Goal: Task Accomplishment & Management: Manage account settings

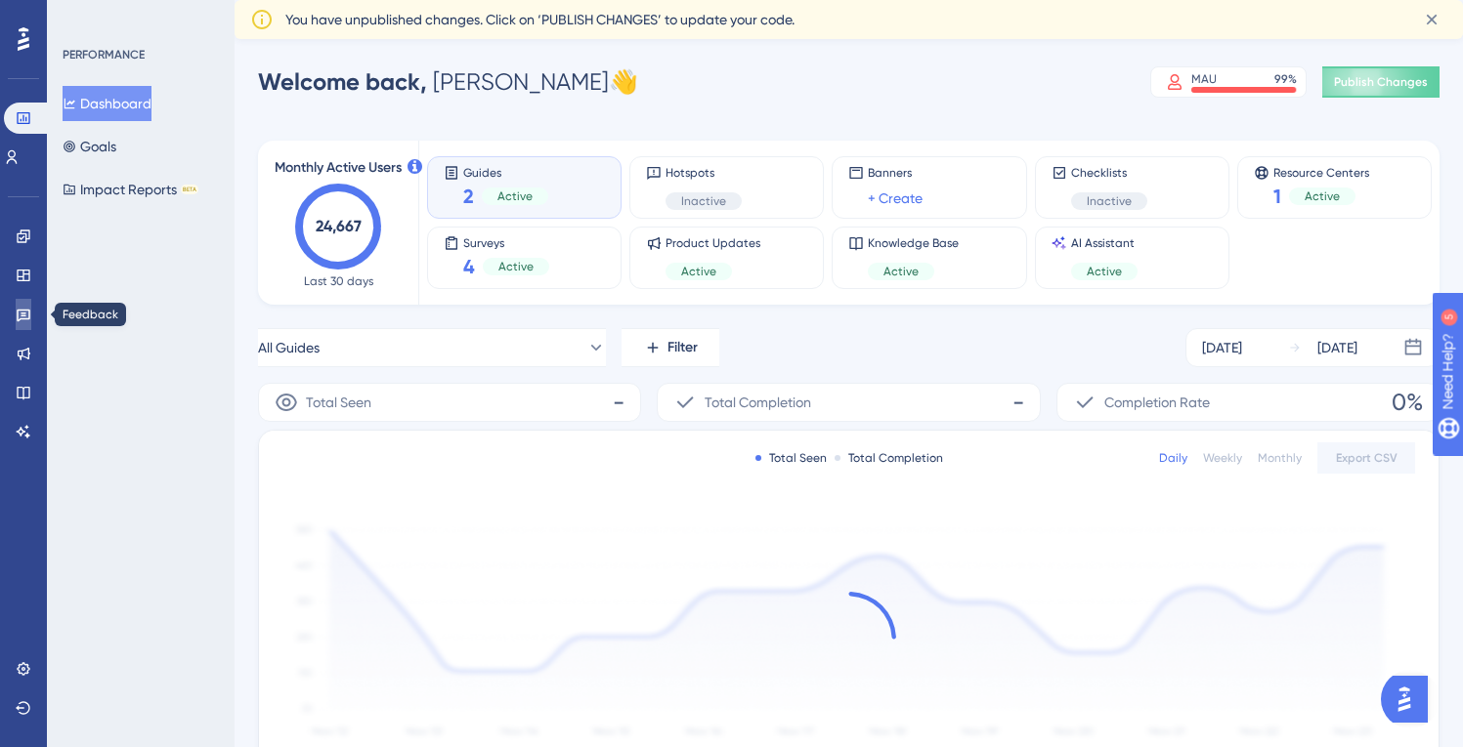
click at [17, 313] on icon at bounding box center [24, 315] width 16 height 16
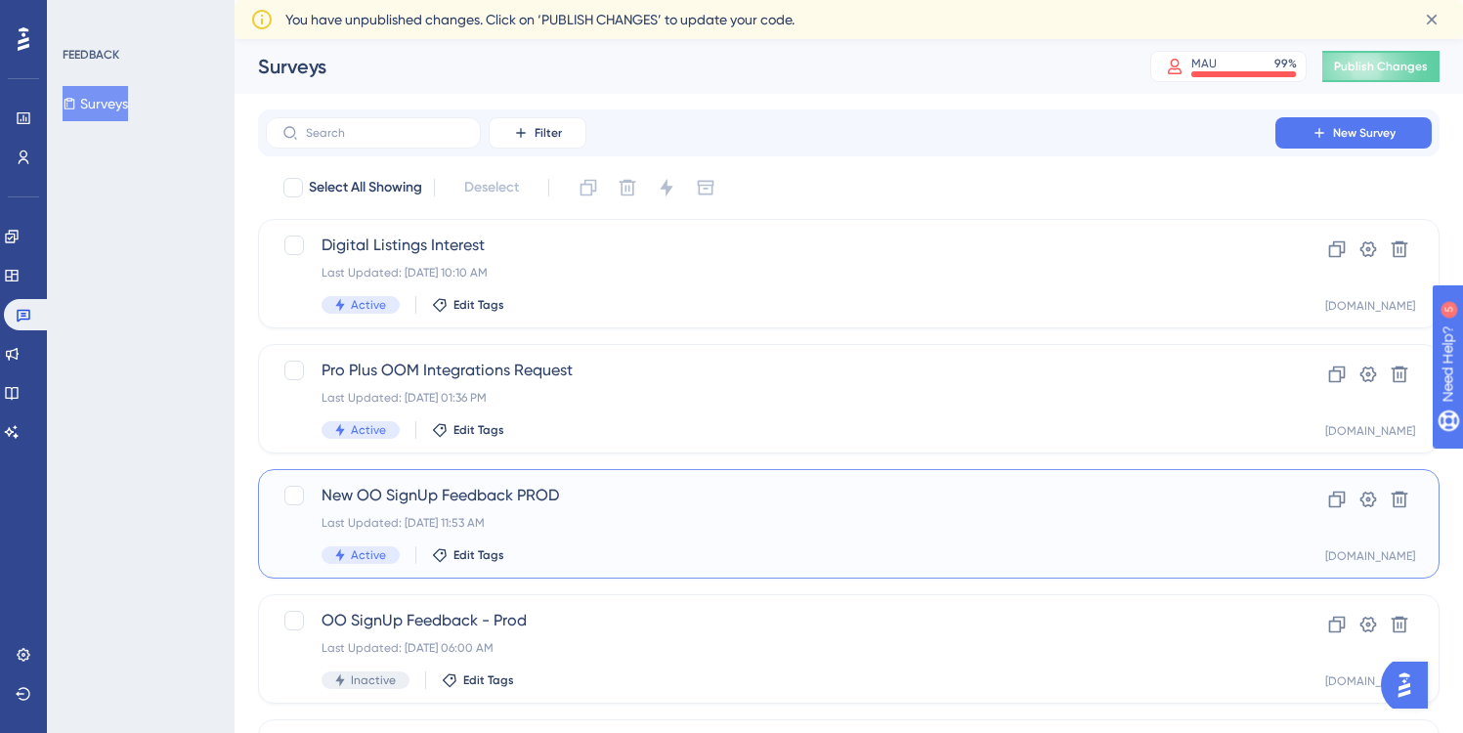
click at [624, 496] on span "New OO SignUp Feedback PROD" at bounding box center [770, 495] width 898 height 23
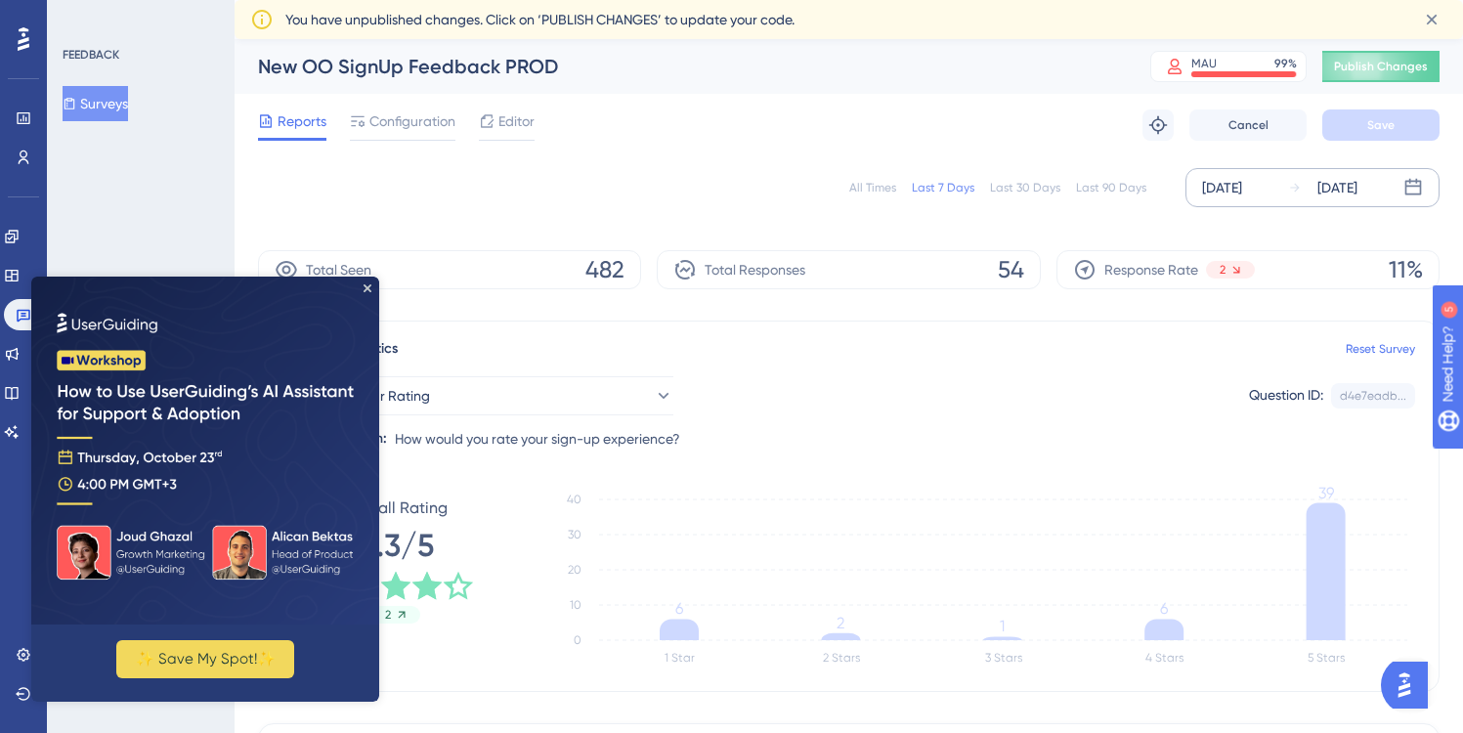
click at [1239, 187] on div "Oct 07 2025" at bounding box center [1222, 187] width 40 height 23
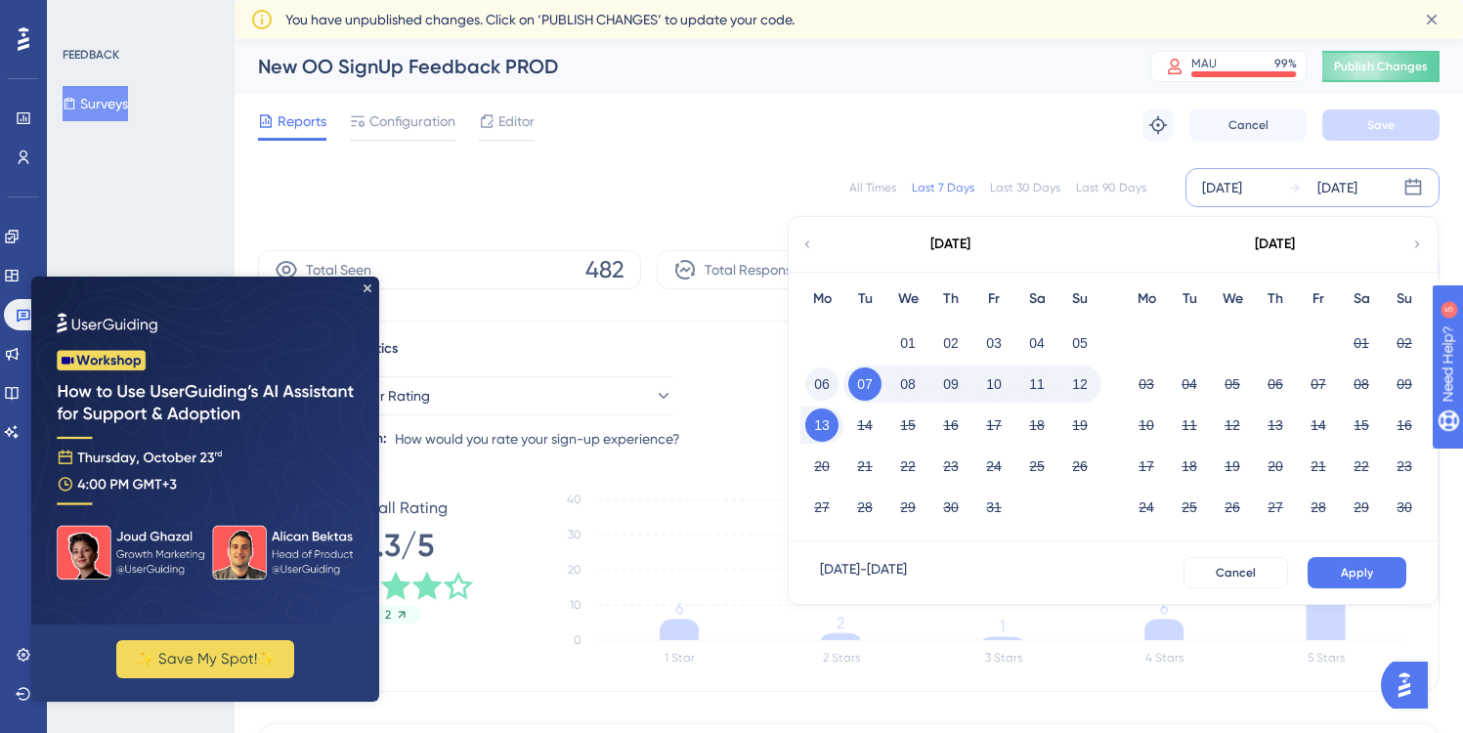
click at [825, 384] on button "06" at bounding box center [821, 383] width 33 height 33
click at [869, 382] on button "07" at bounding box center [864, 383] width 33 height 33
click at [1349, 574] on span "Apply" at bounding box center [1356, 573] width 32 height 16
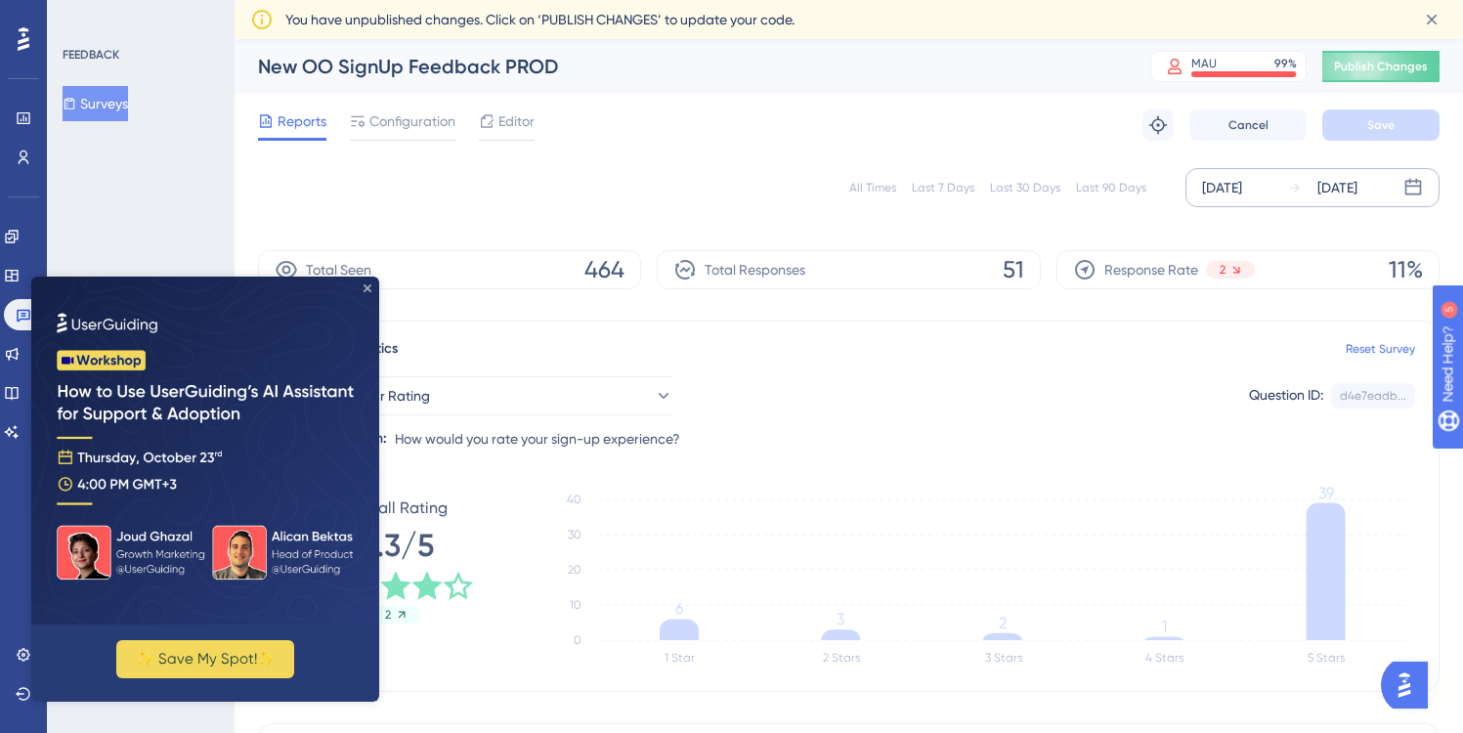
click at [366, 286] on icon "Close Preview" at bounding box center [367, 288] width 8 height 8
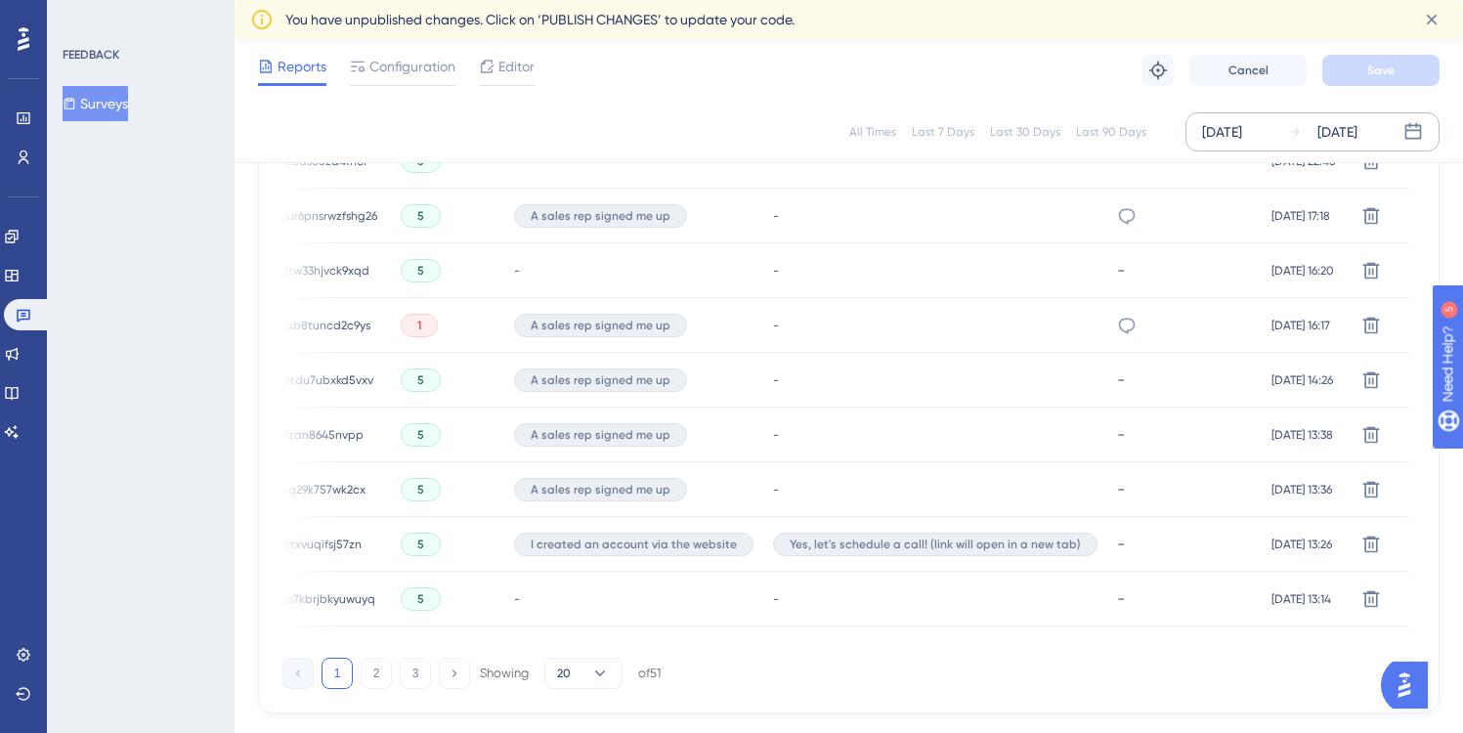
scroll to position [1386, 0]
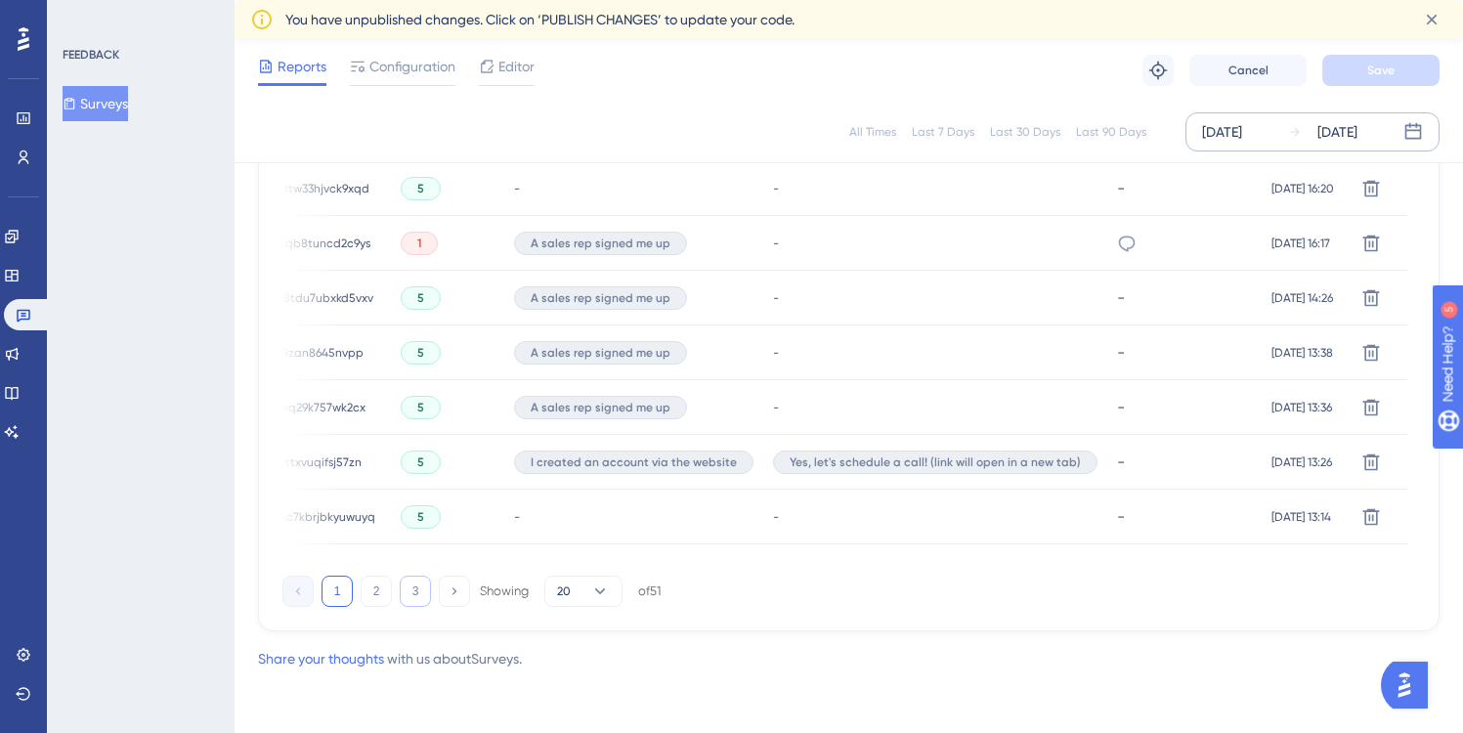
click at [413, 590] on button "3" at bounding box center [415, 590] width 31 height 31
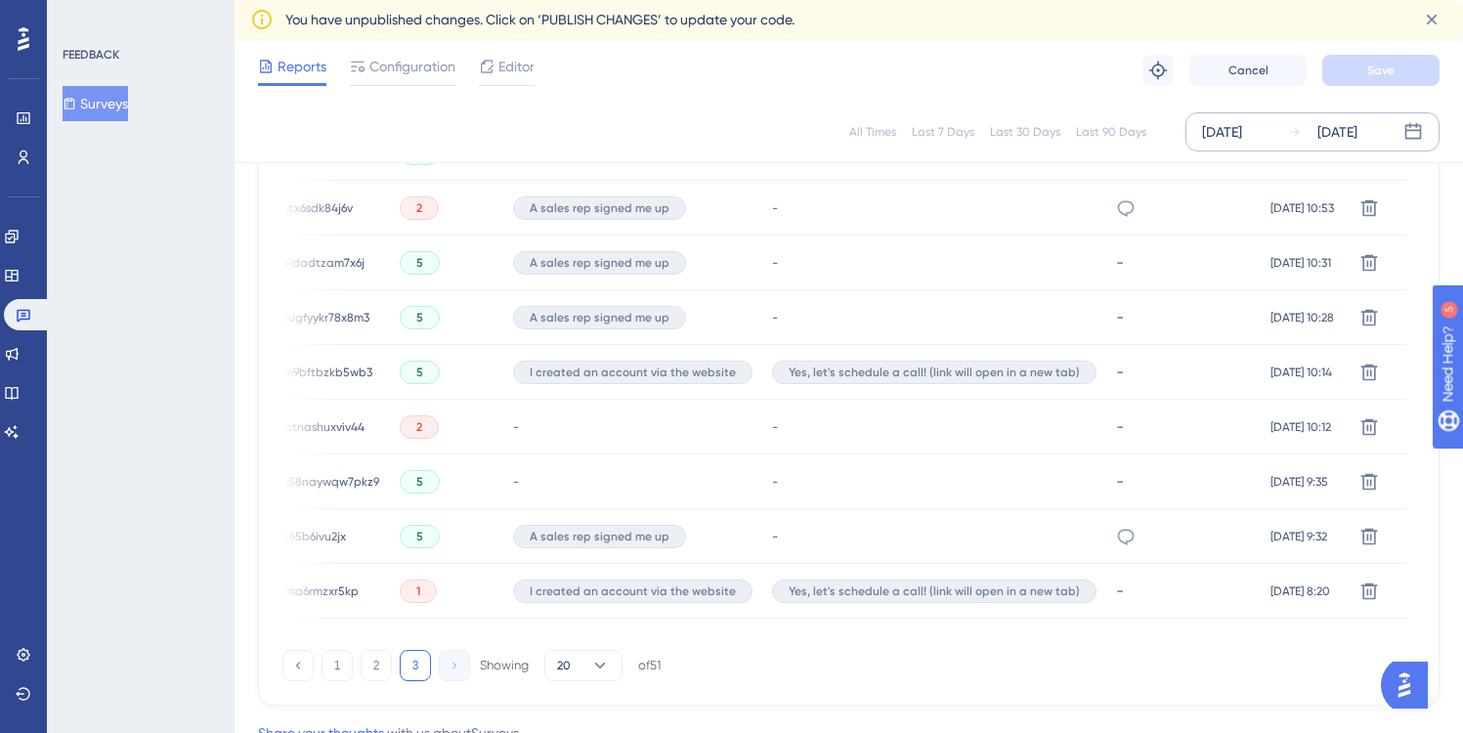
scroll to position [0, 0]
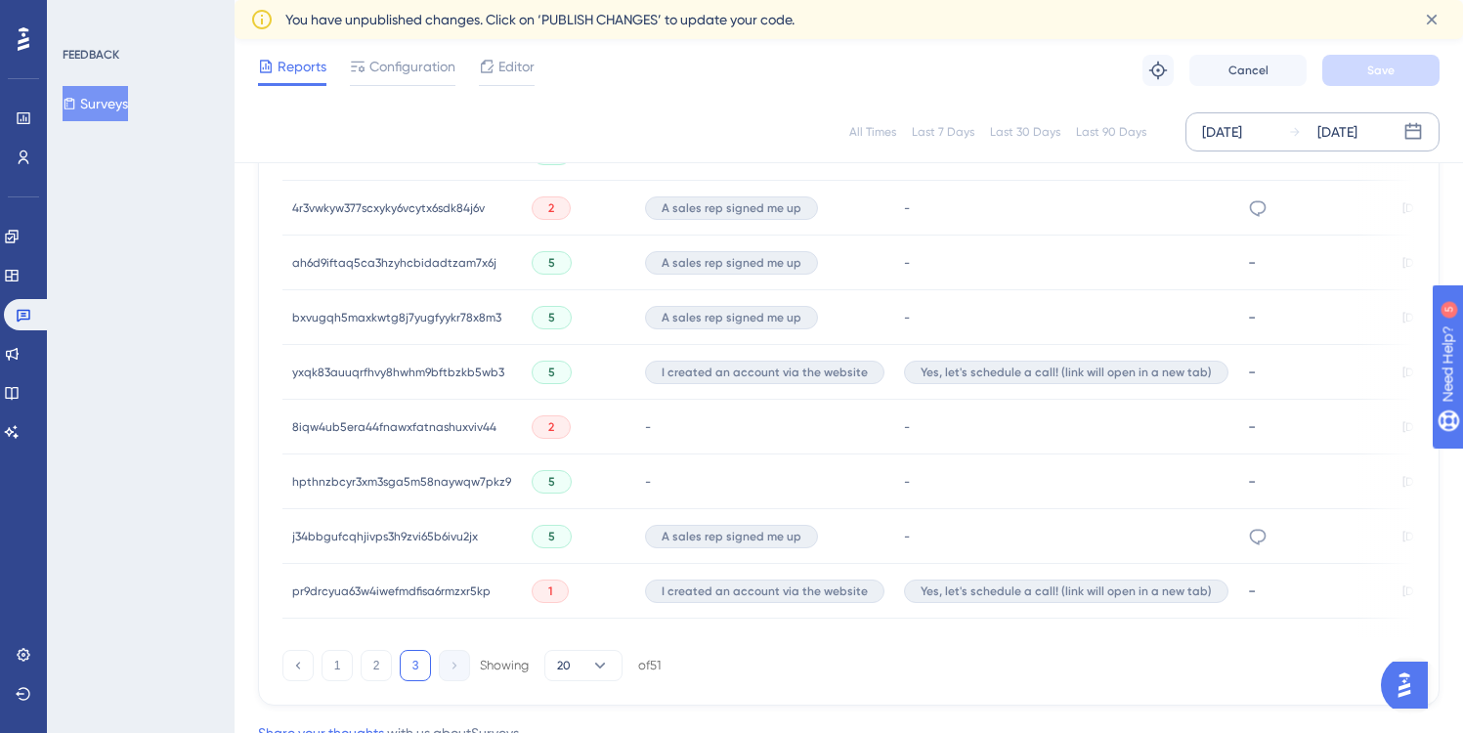
click at [346, 370] on span "yxqk83auuqrfhvy8hwhm9bftbzkb5wb3" at bounding box center [398, 372] width 212 height 16
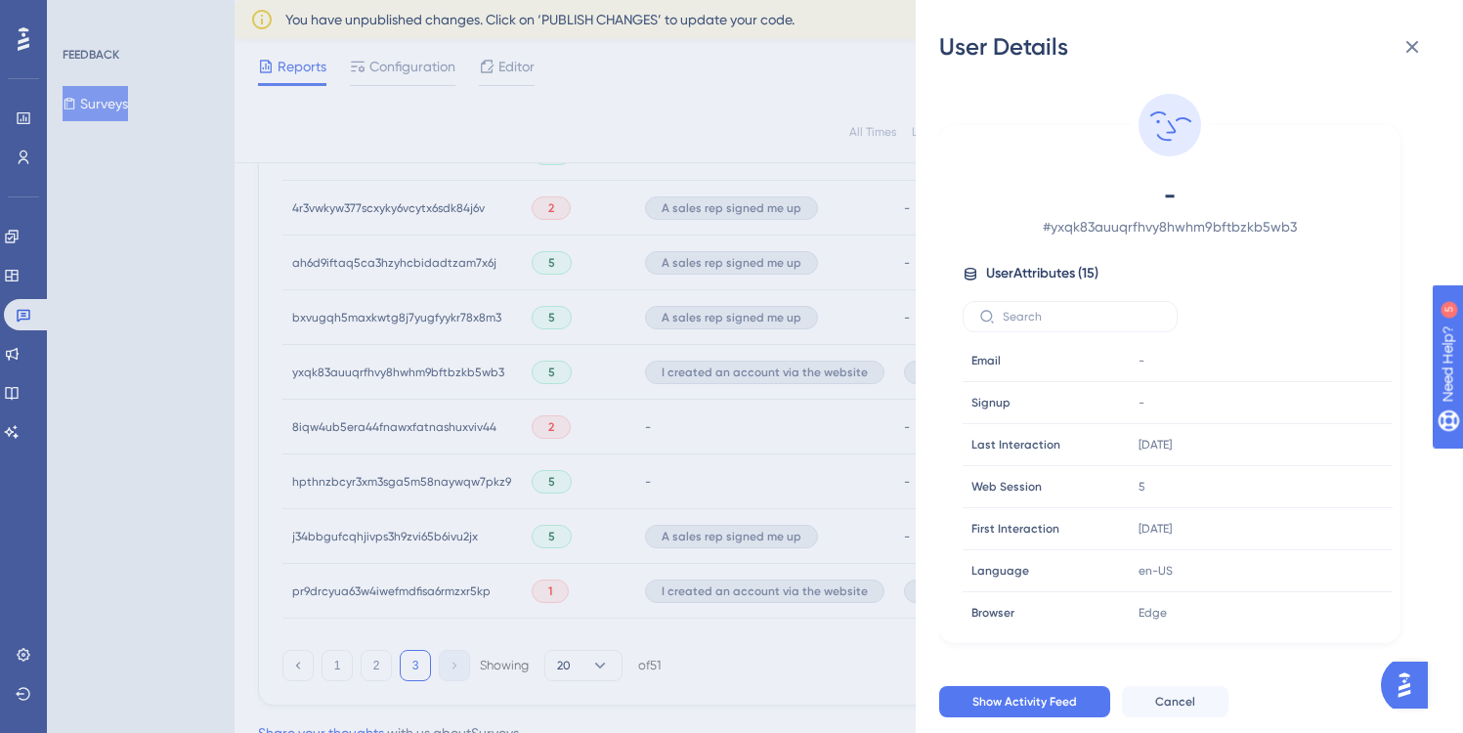
click at [1102, 228] on span "# yxqk83auuqrfhvy8hwhm9bftbzkb5wb3" at bounding box center [1170, 226] width 344 height 23
copy div "# yxqk83auuqrfhvy8hwhm9bftbzkb5wb3"
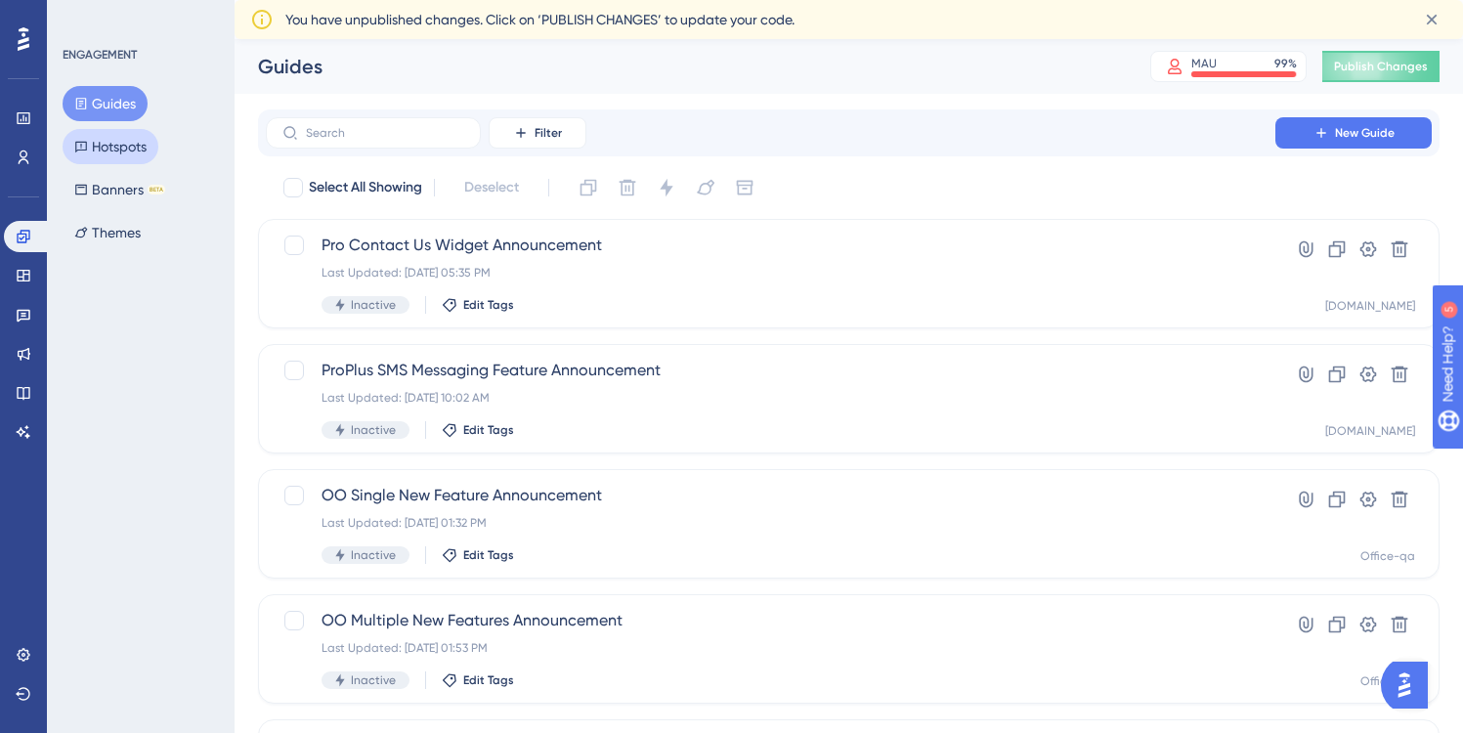
click at [109, 149] on button "Hotspots" at bounding box center [111, 146] width 96 height 35
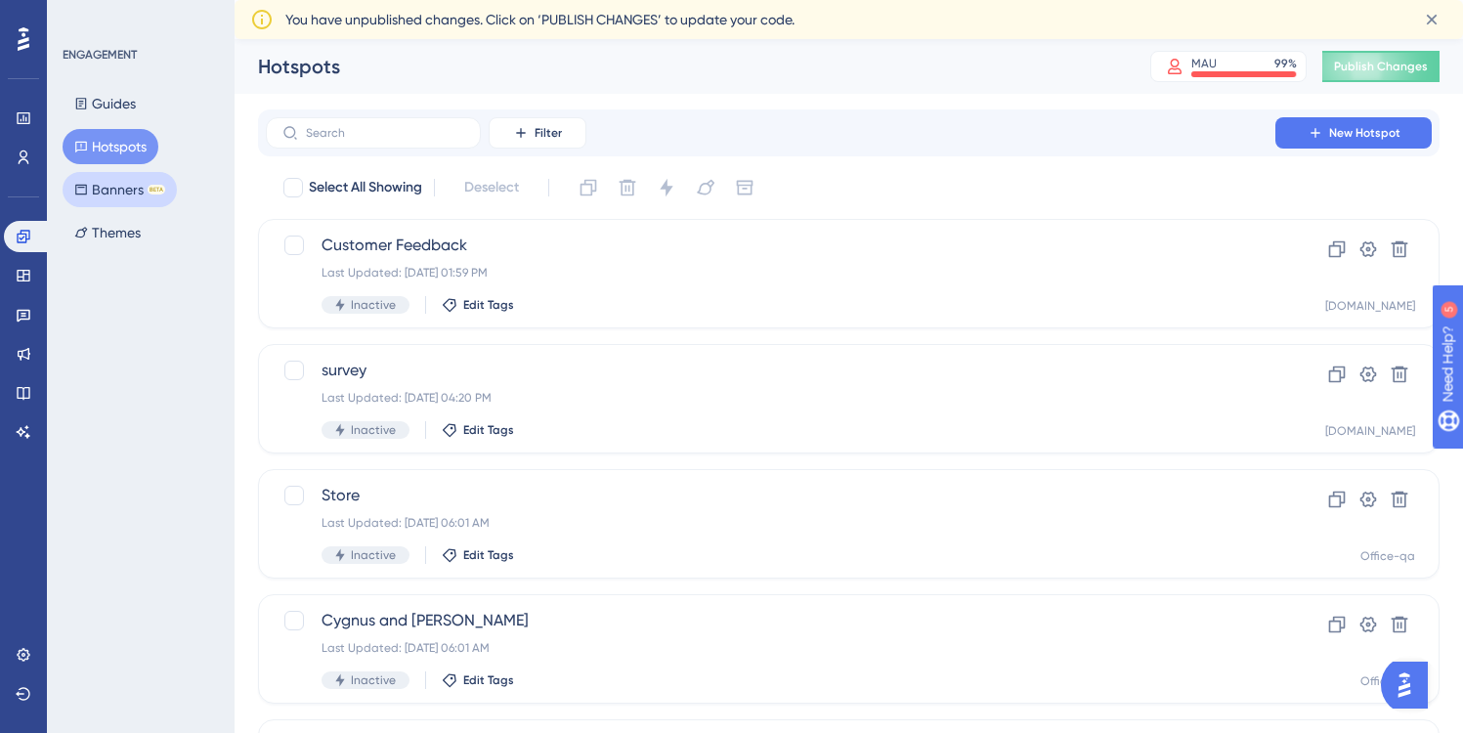
click at [107, 193] on button "Banners BETA" at bounding box center [120, 189] width 114 height 35
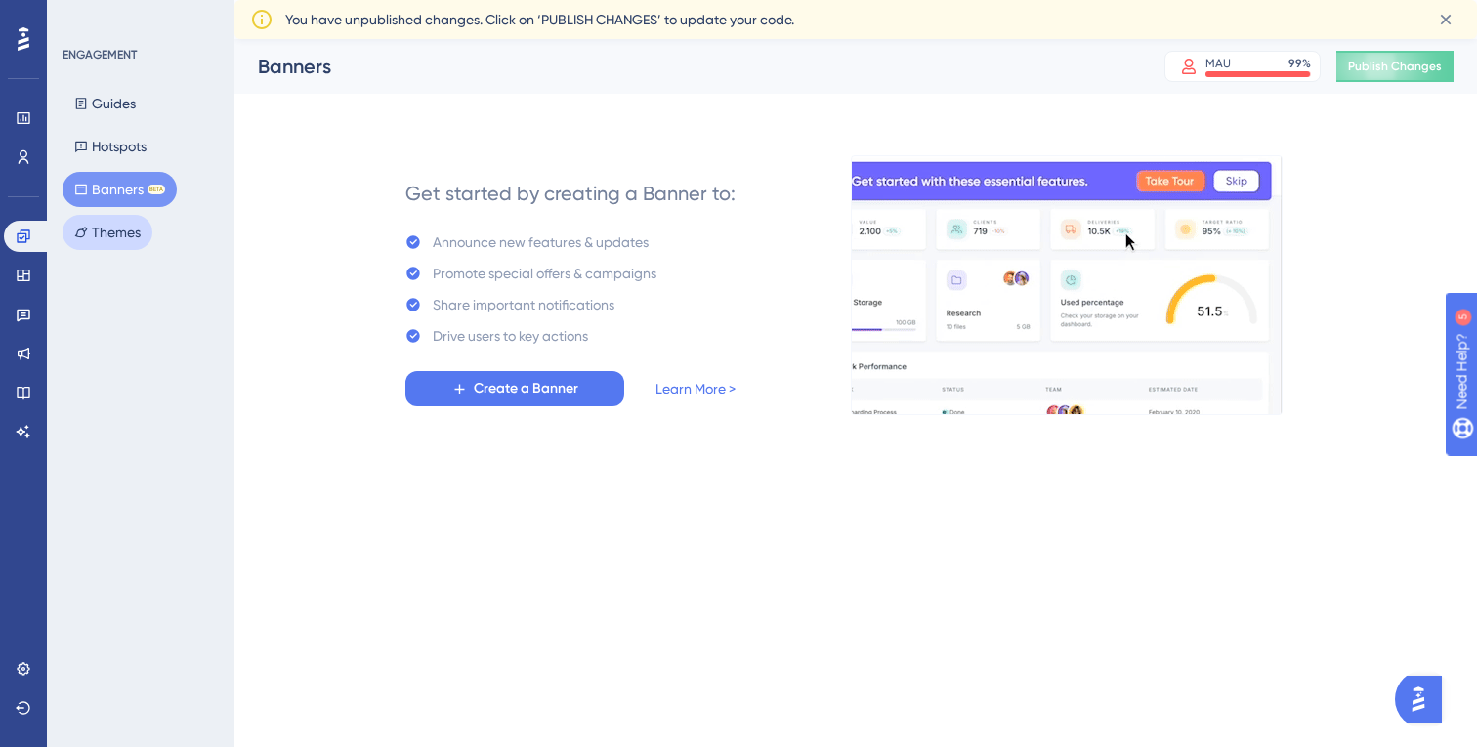
click at [106, 239] on button "Themes" at bounding box center [108, 232] width 90 height 35
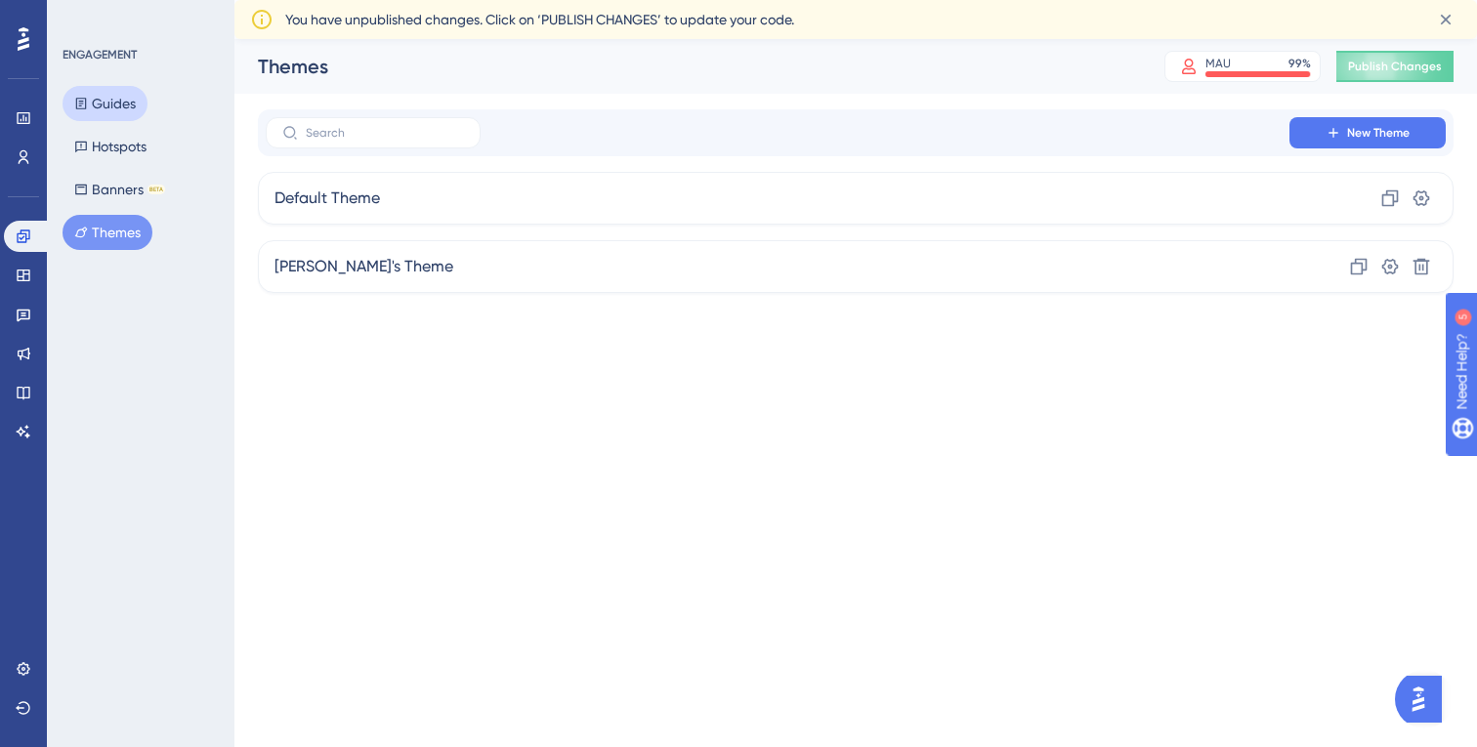
click at [107, 101] on button "Guides" at bounding box center [105, 103] width 85 height 35
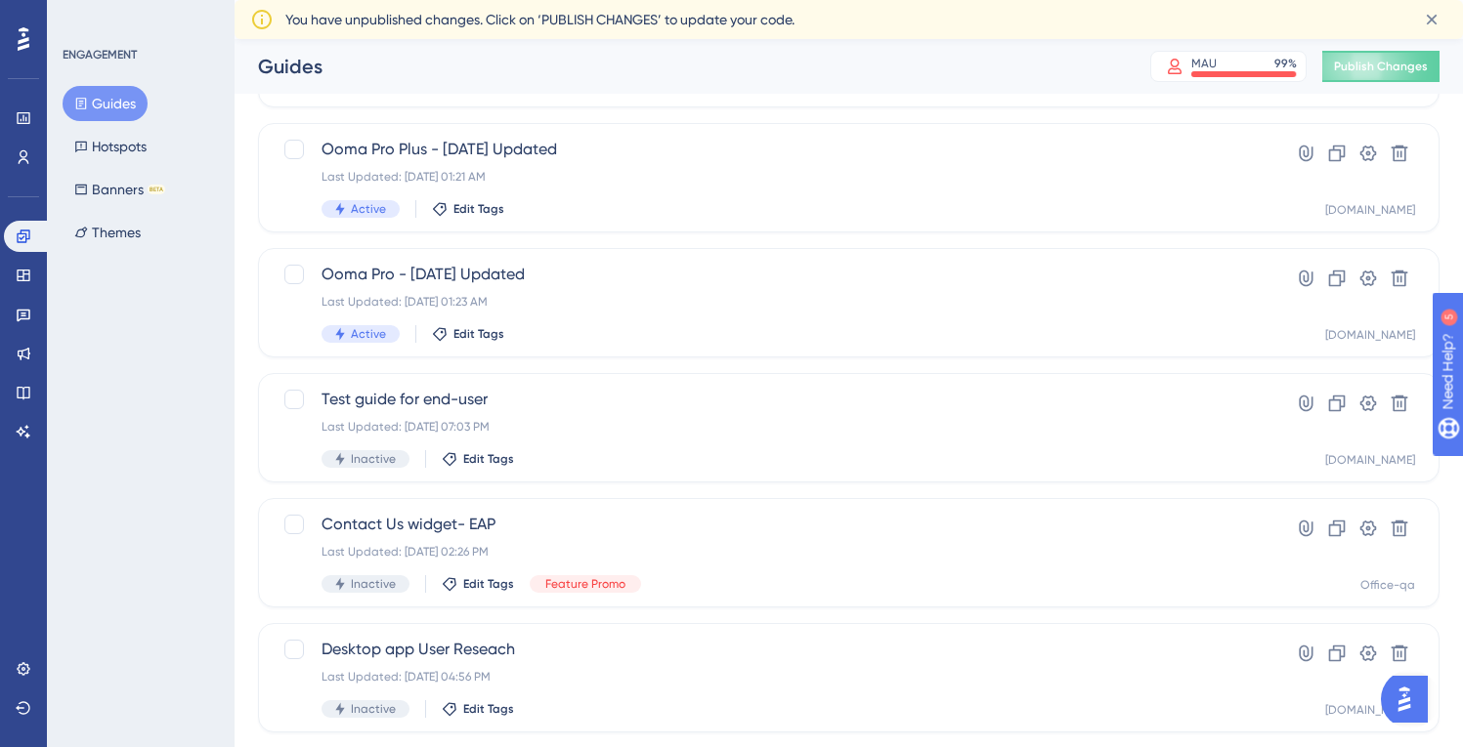
scroll to position [563, 0]
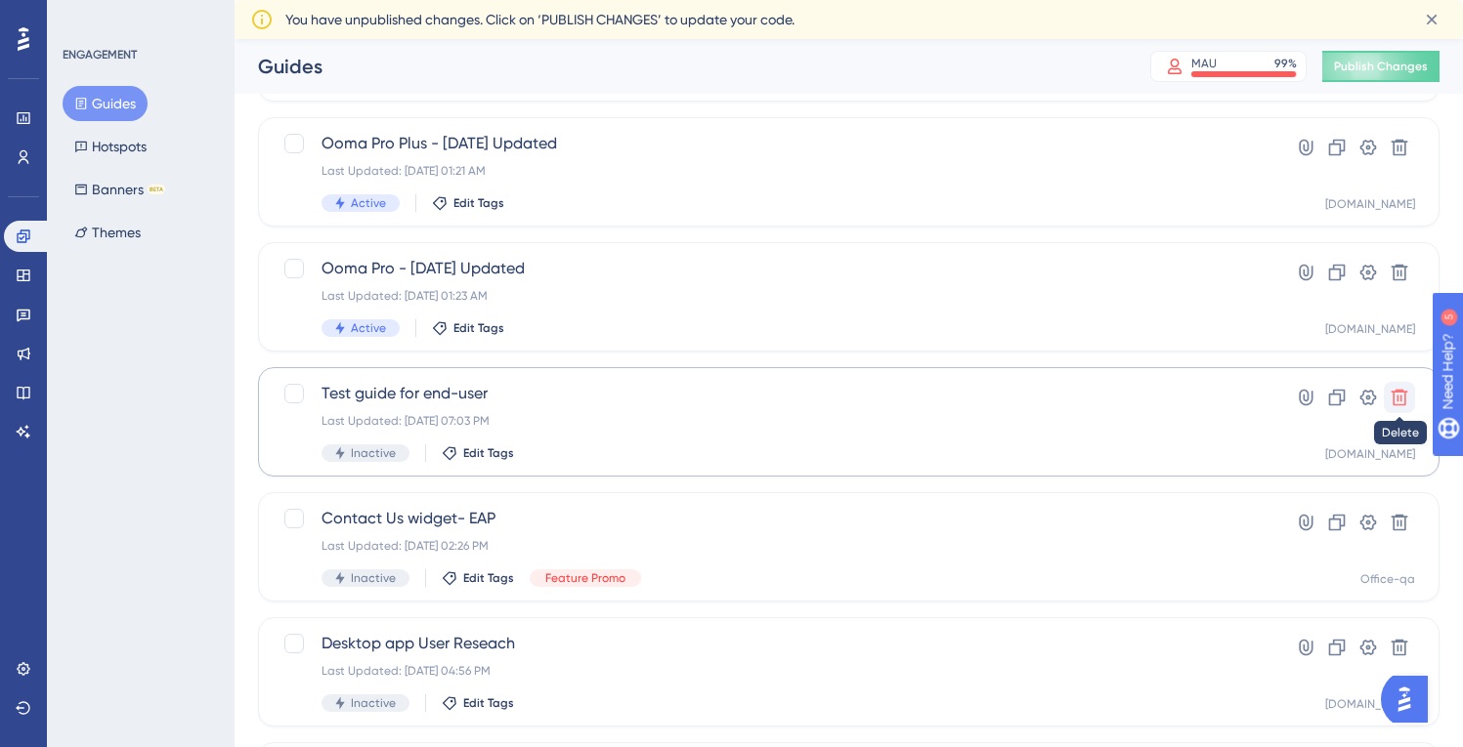
click at [1402, 396] on icon at bounding box center [1399, 398] width 20 height 20
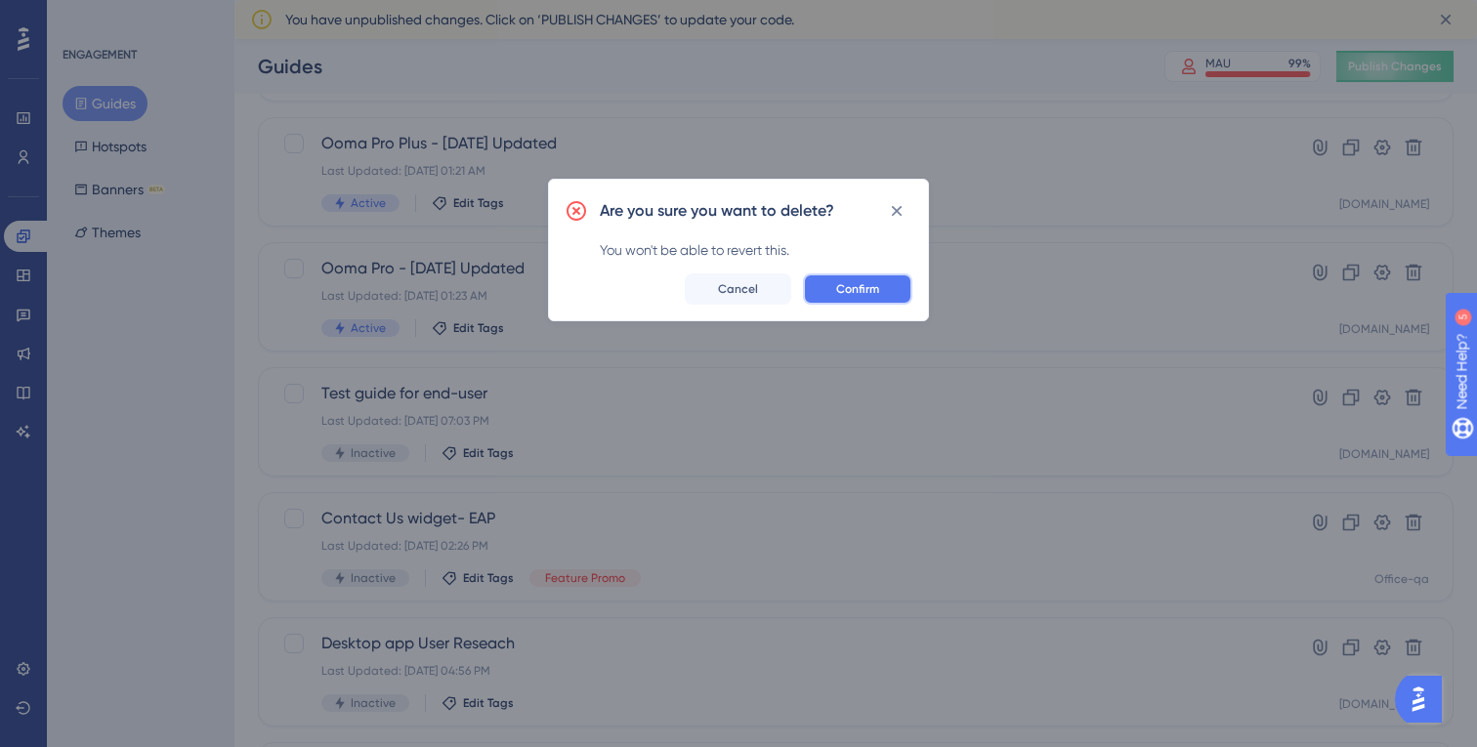
click at [857, 288] on span "Confirm" at bounding box center [857, 289] width 43 height 16
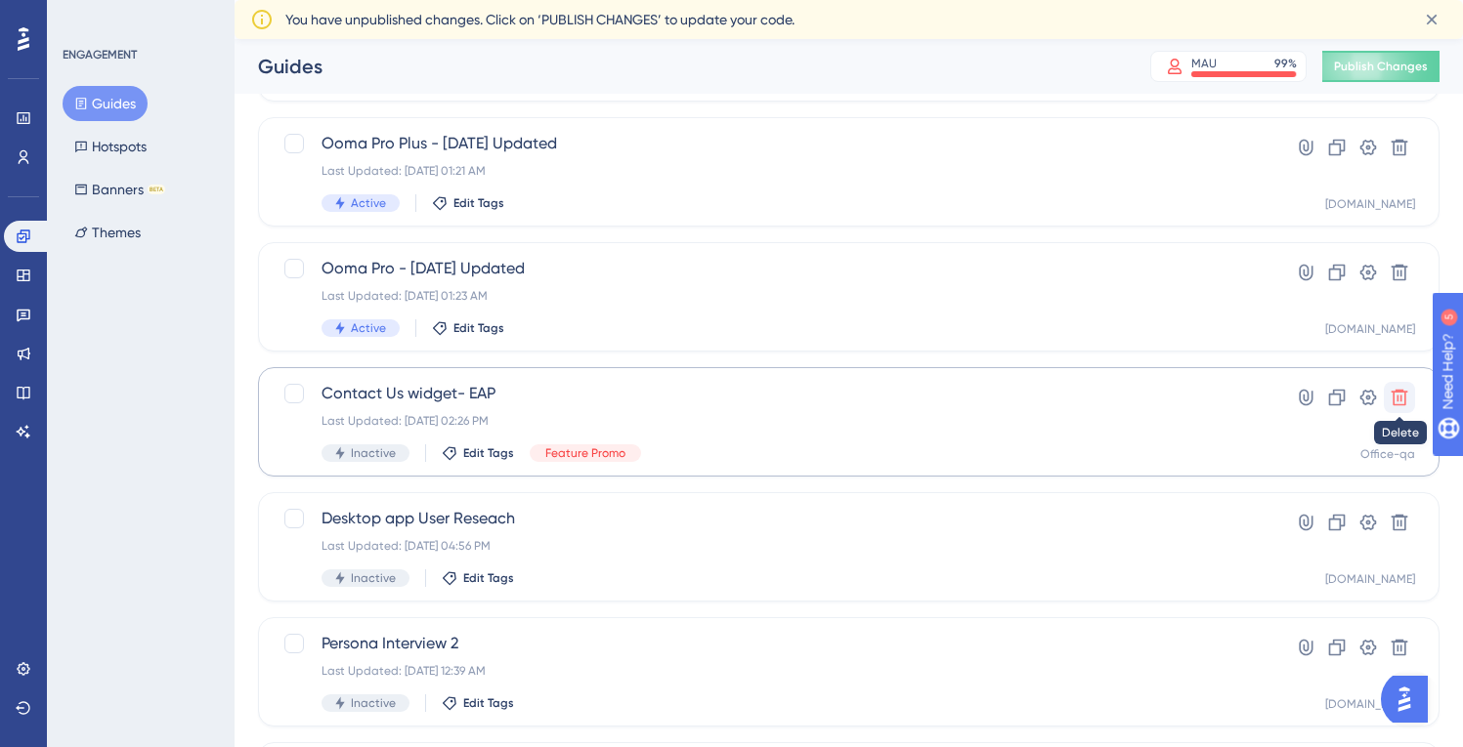
click at [1401, 393] on icon at bounding box center [1399, 398] width 20 height 20
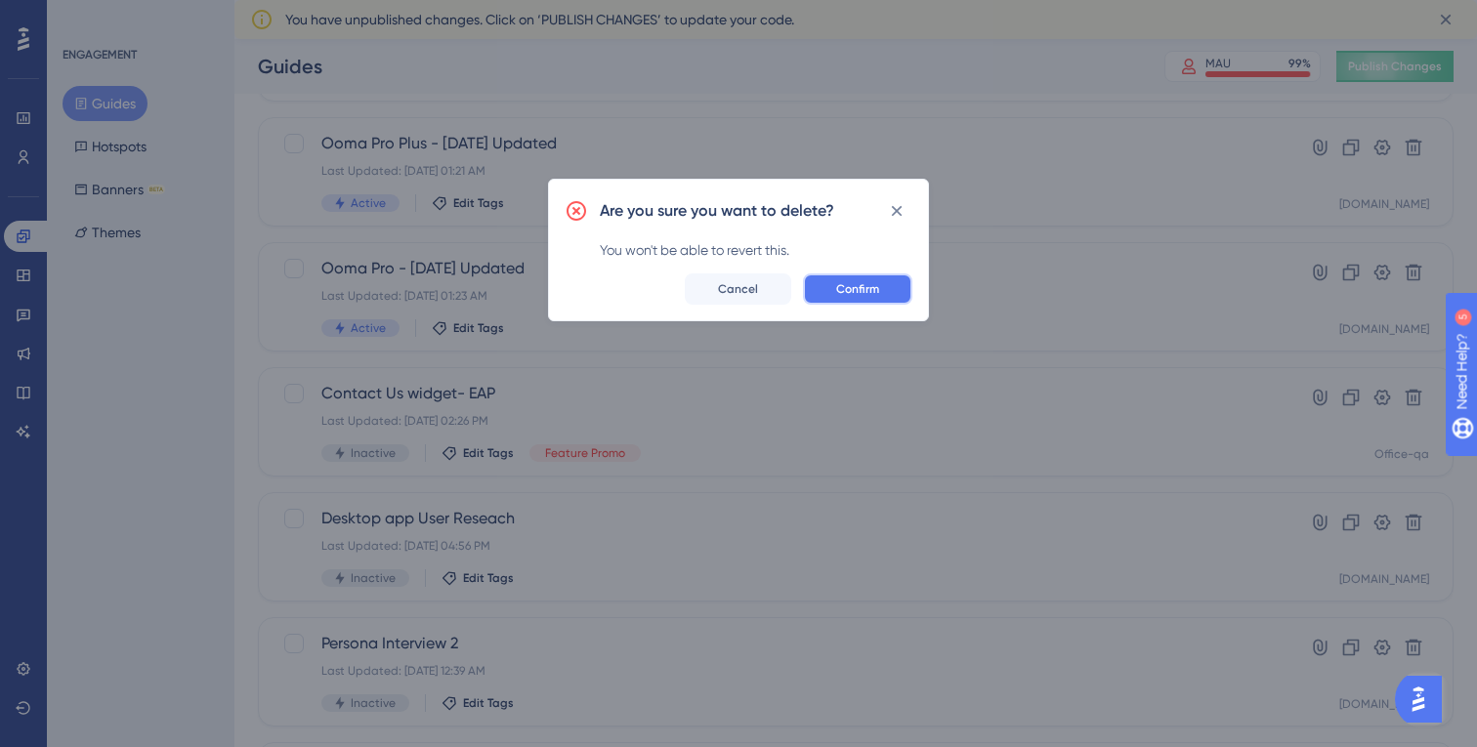
click at [856, 284] on span "Confirm" at bounding box center [857, 289] width 43 height 16
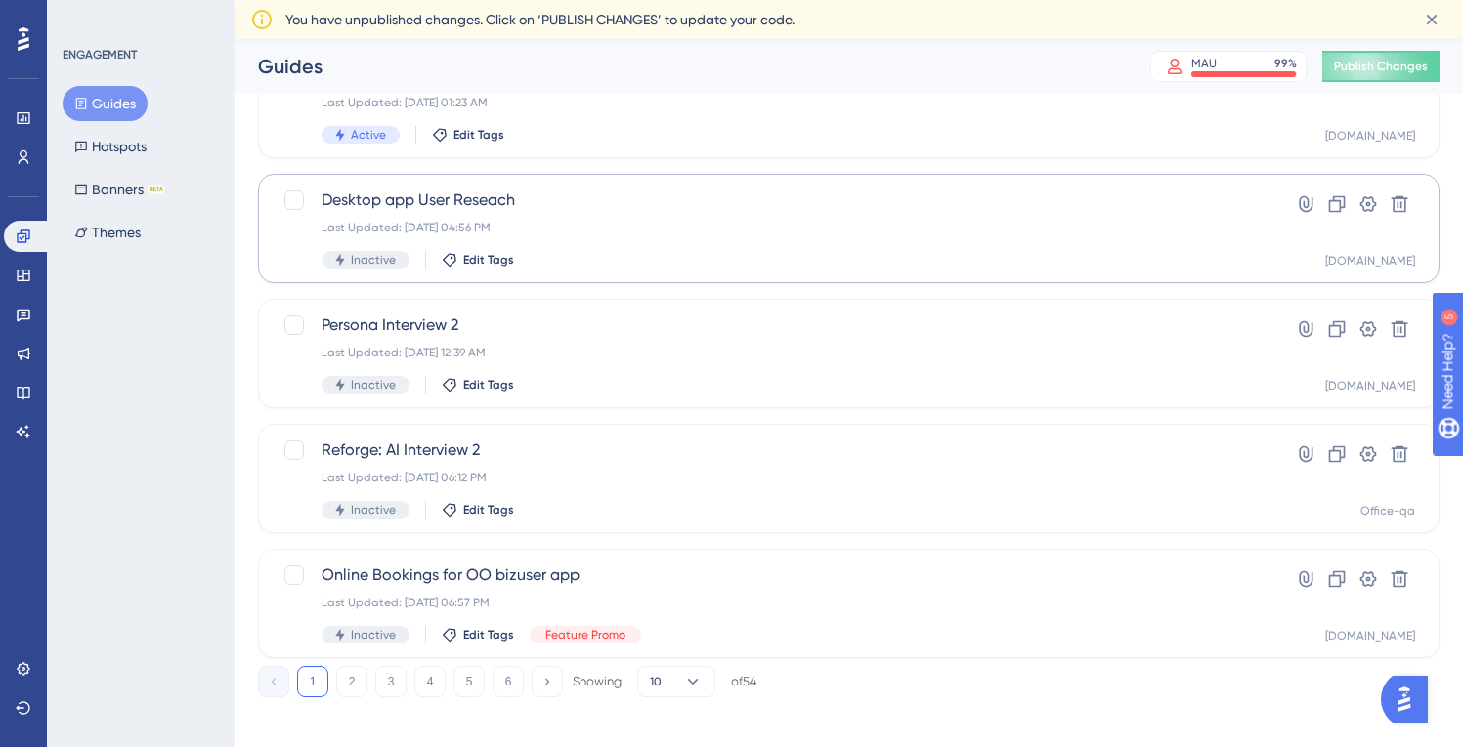
scroll to position [769, 0]
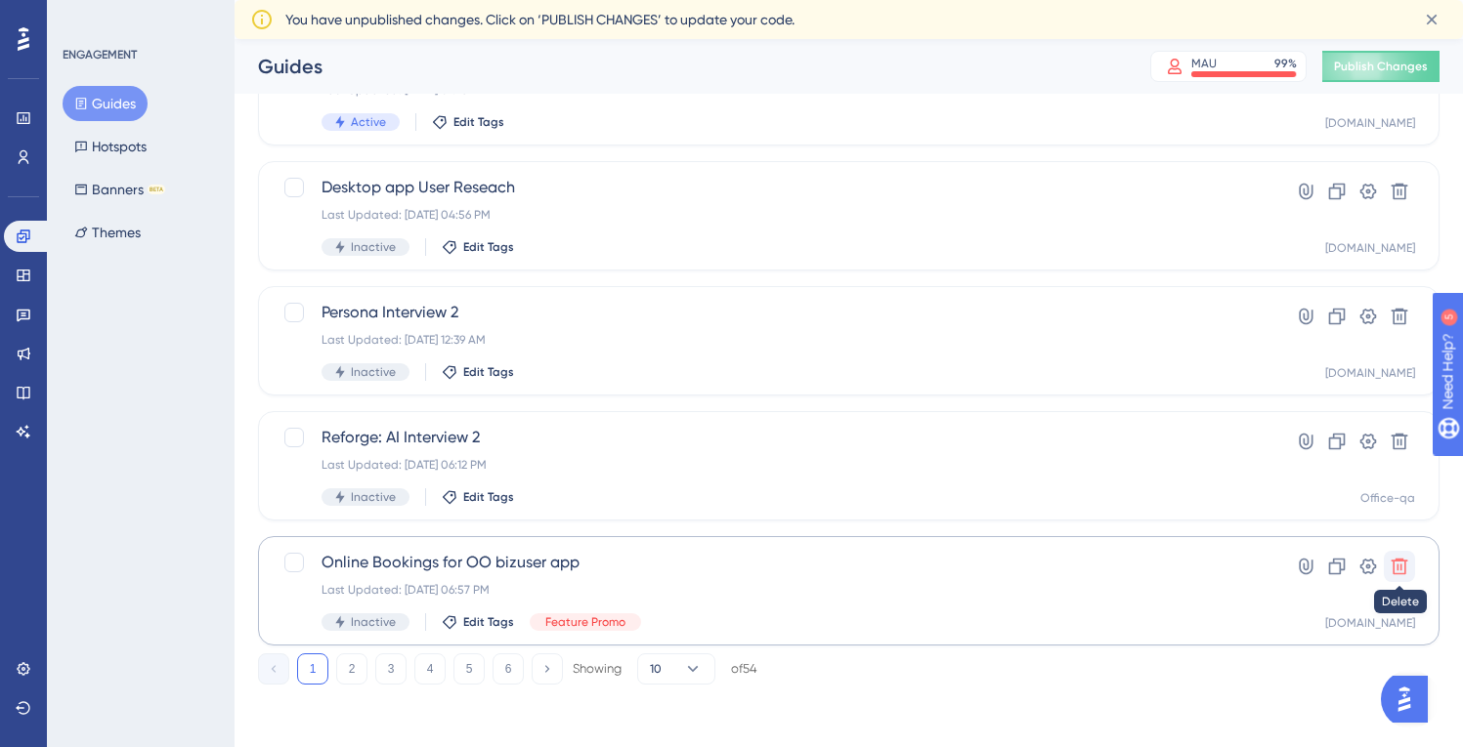
click at [1400, 564] on icon at bounding box center [1399, 567] width 17 height 17
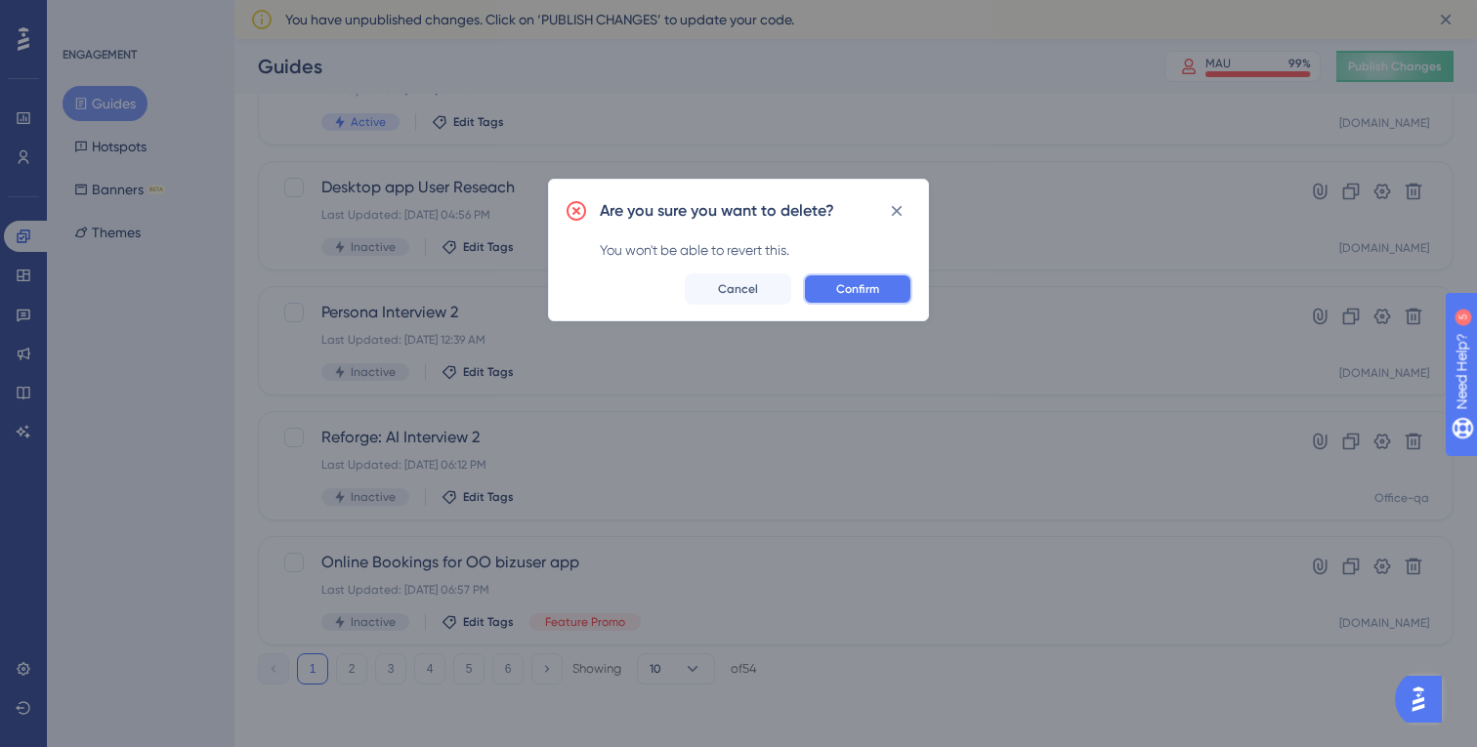
click at [866, 291] on span "Confirm" at bounding box center [857, 289] width 43 height 16
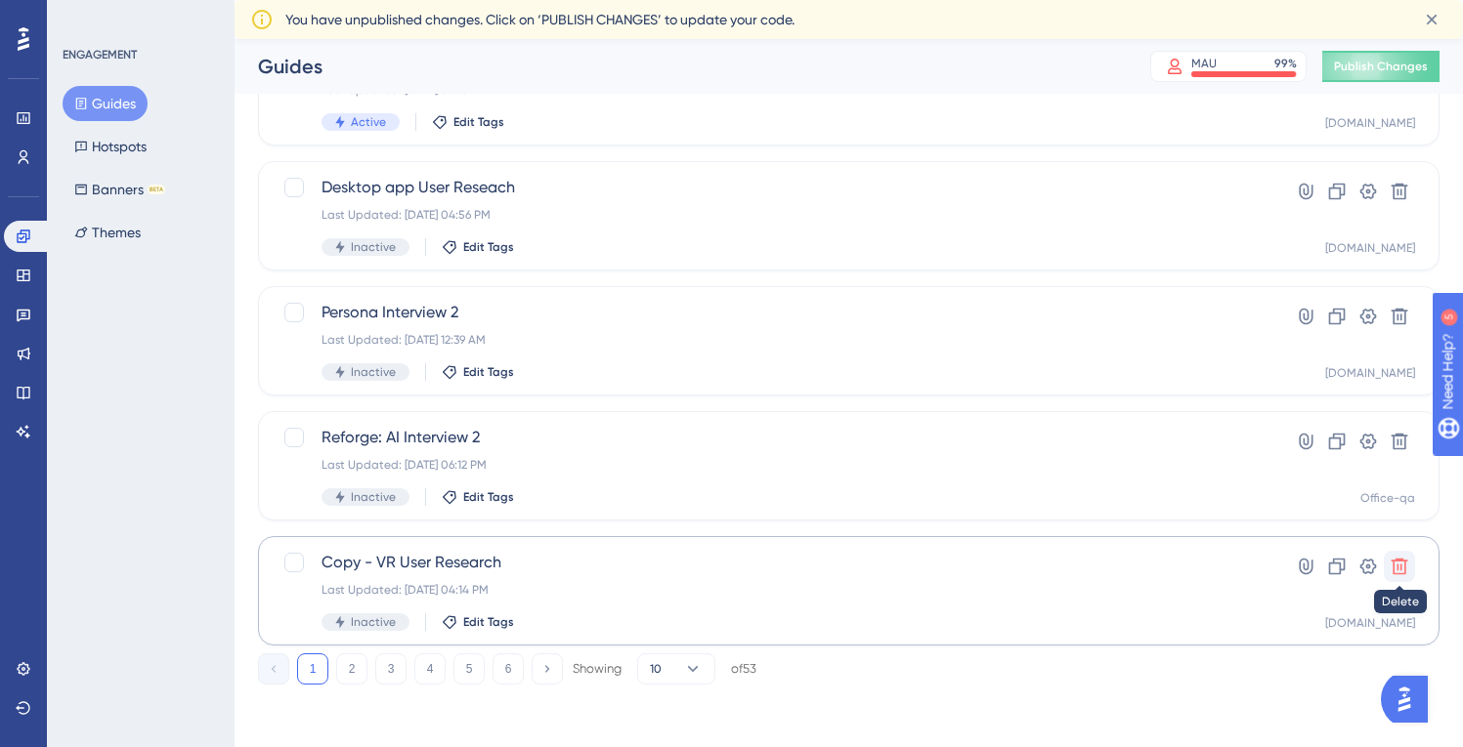
click at [1397, 561] on icon at bounding box center [1399, 567] width 17 height 17
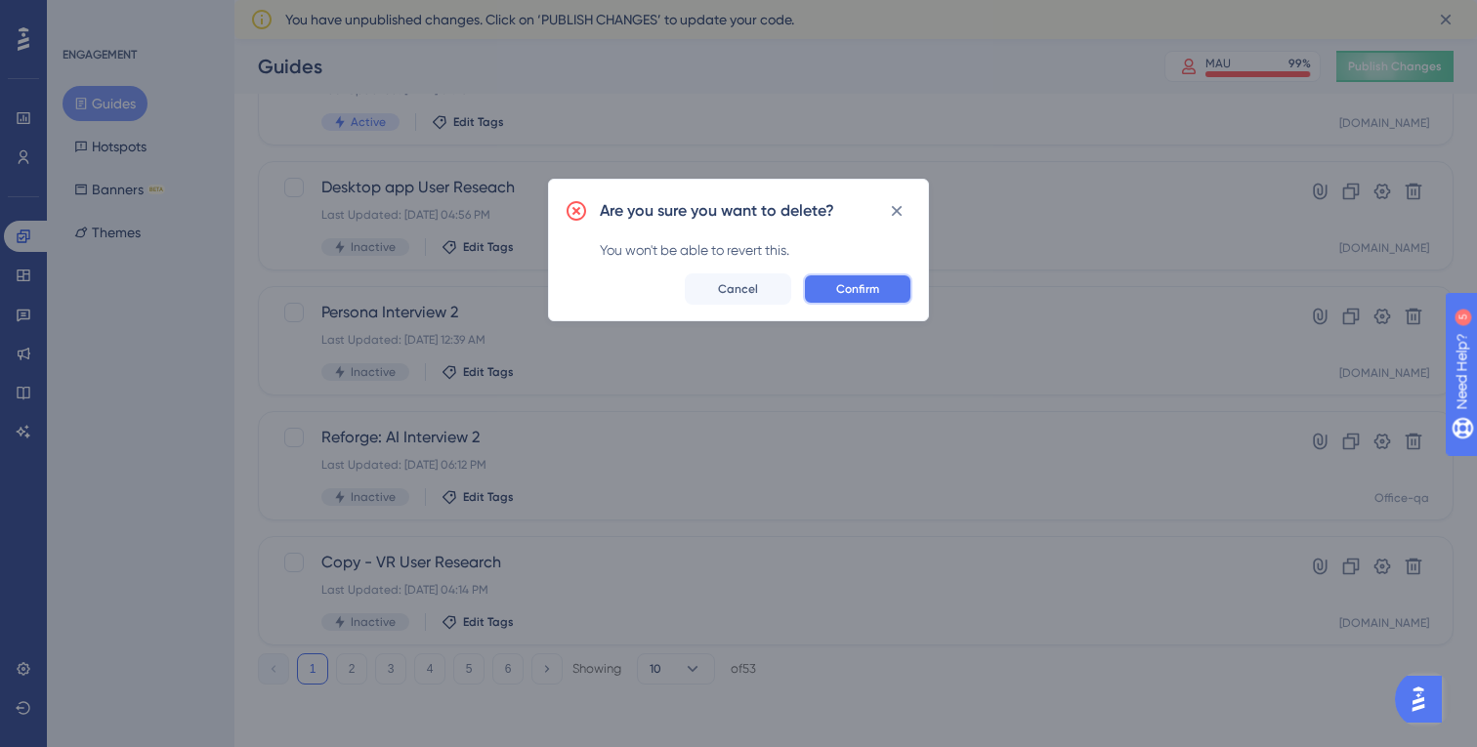
click at [861, 281] on span "Confirm" at bounding box center [857, 289] width 43 height 16
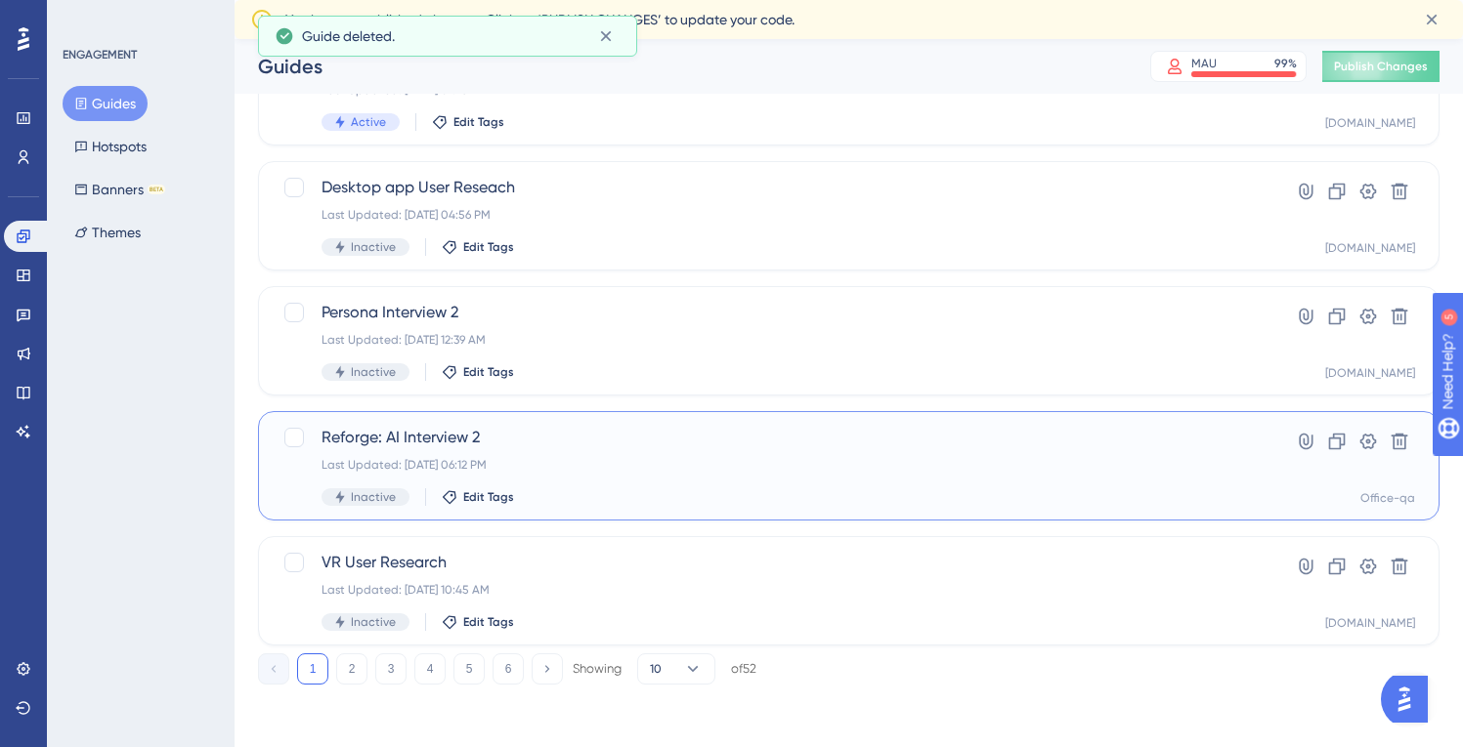
click at [618, 455] on div "Reforge: AI Interview 2 Last Updated: [DATE] 06:12 PM Inactive Edit Tags" at bounding box center [770, 466] width 898 height 80
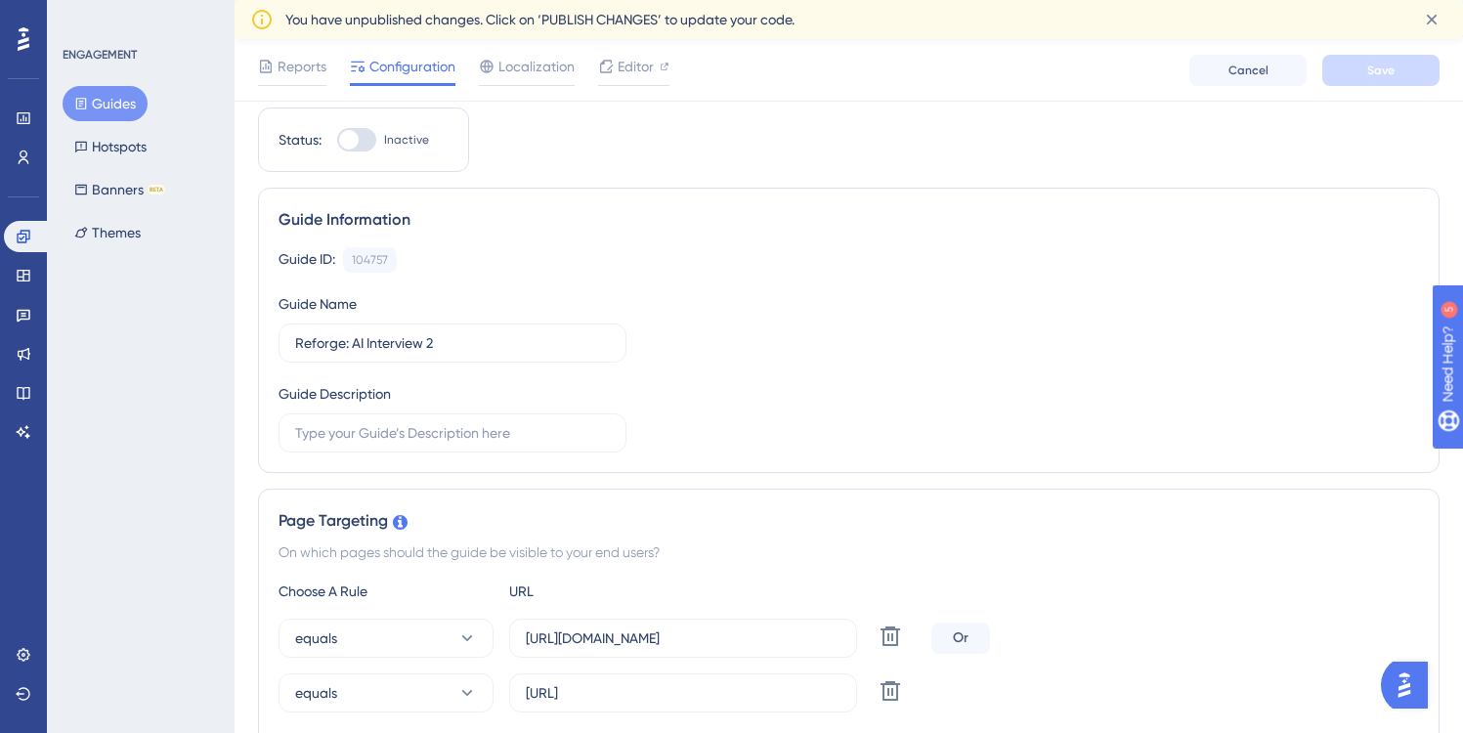
scroll to position [0, 2]
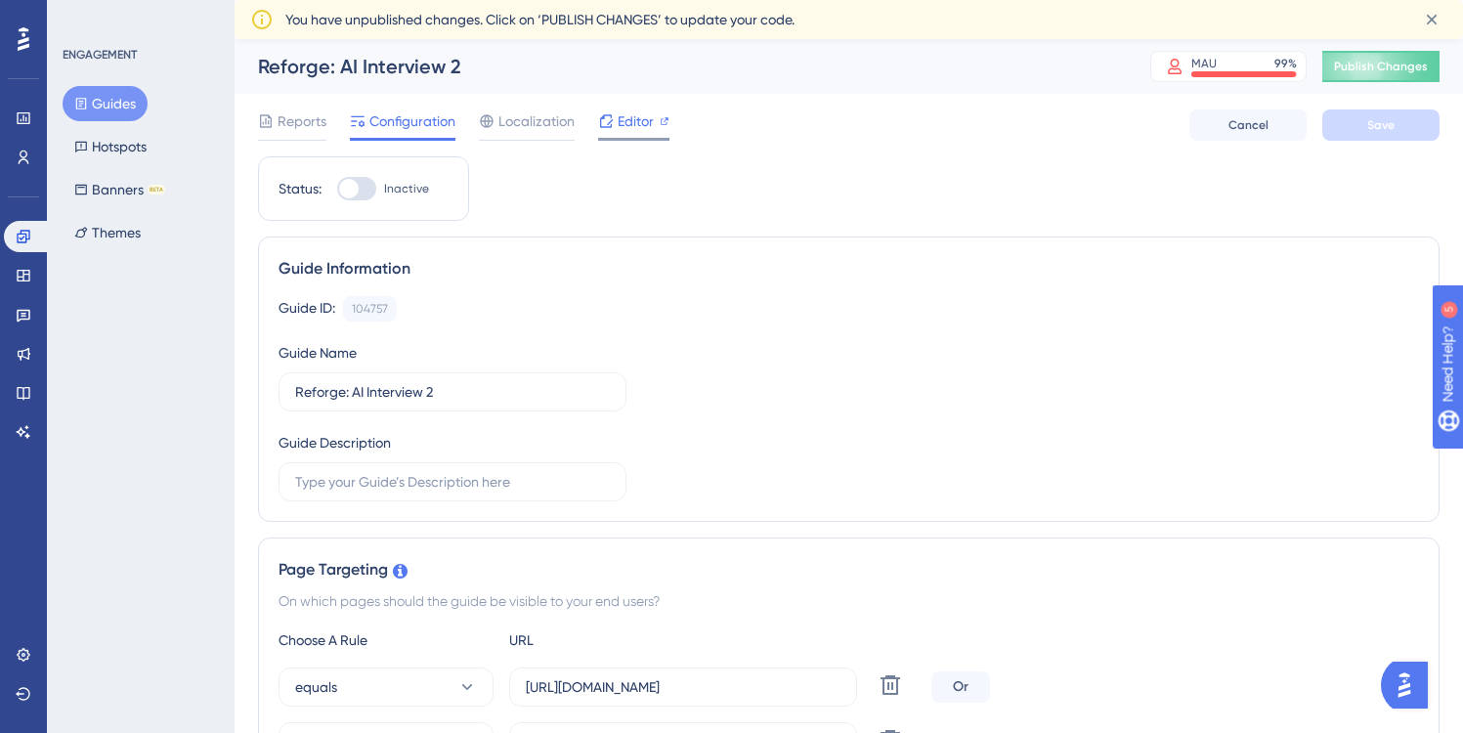
click at [641, 122] on span "Editor" at bounding box center [635, 120] width 36 height 23
